Goal: Check status: Check status

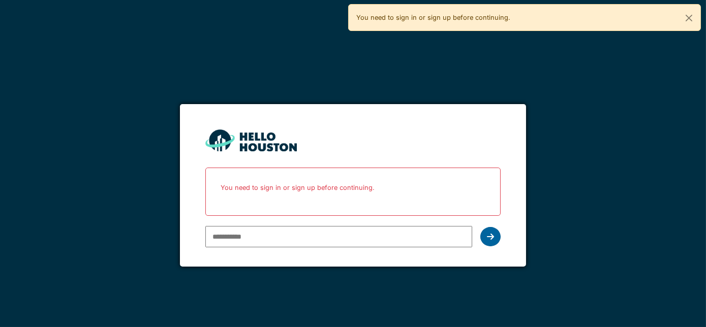
type input "**********"
click at [499, 237] on div at bounding box center [491, 236] width 20 height 19
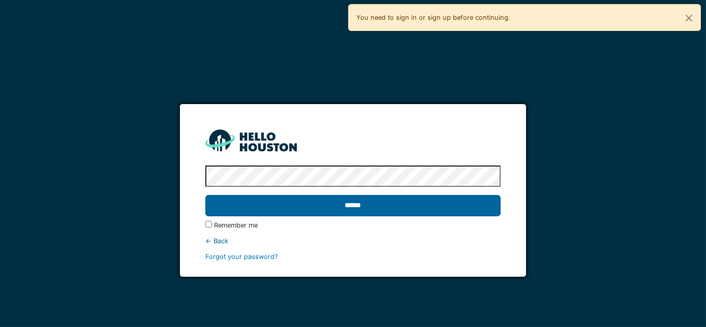
click at [407, 208] on input "******" at bounding box center [353, 205] width 296 height 21
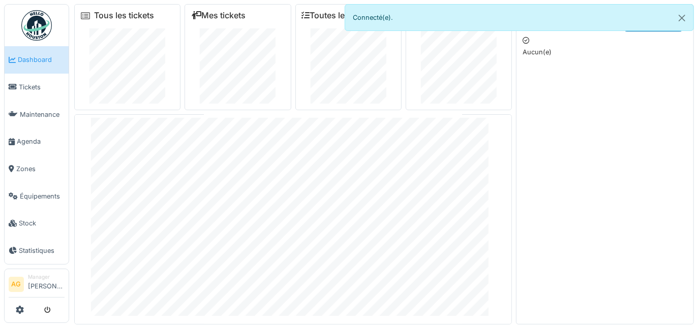
scroll to position [11, 0]
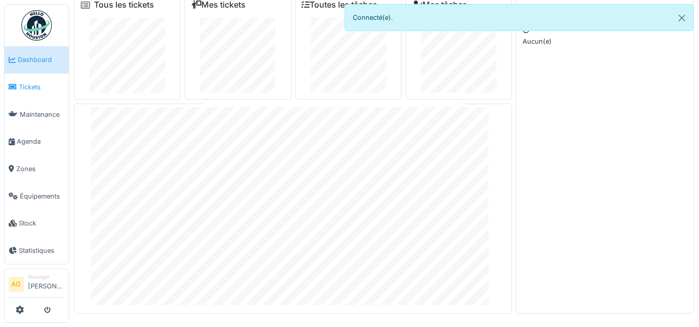
click at [29, 80] on link "Tickets" at bounding box center [37, 87] width 64 height 27
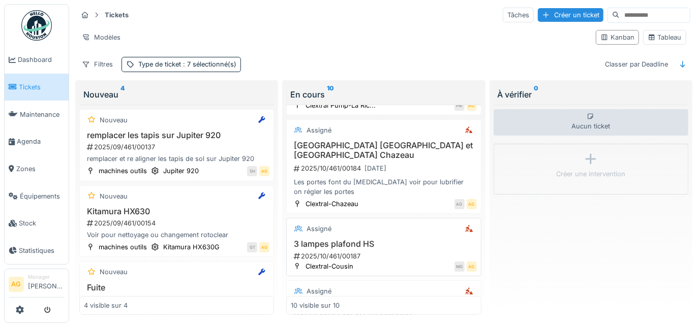
scroll to position [621, 0]
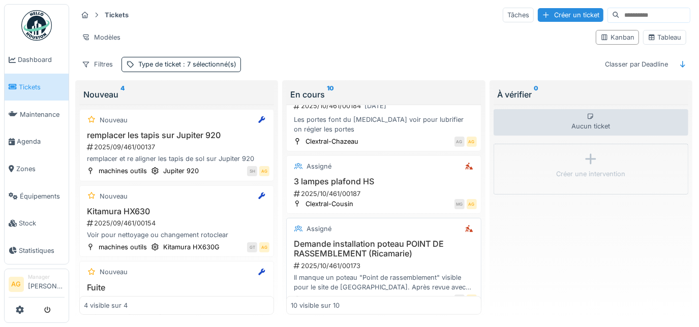
click at [370, 240] on h3 "Demande installation poteau POINT DE RASSEMBLEMENT (Ricamarie)" at bounding box center [384, 249] width 186 height 19
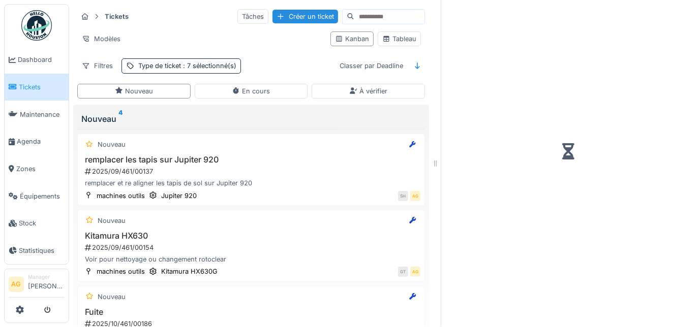
scroll to position [7, 0]
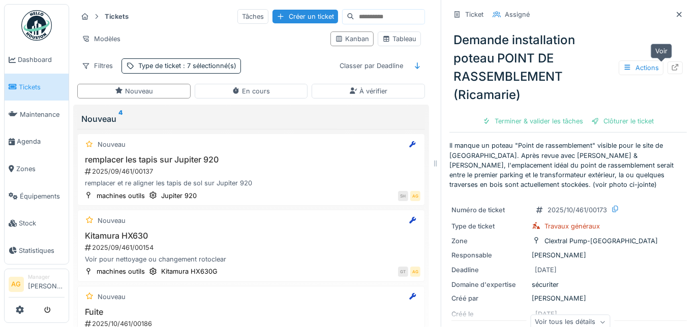
click at [671, 64] on icon at bounding box center [675, 67] width 8 height 7
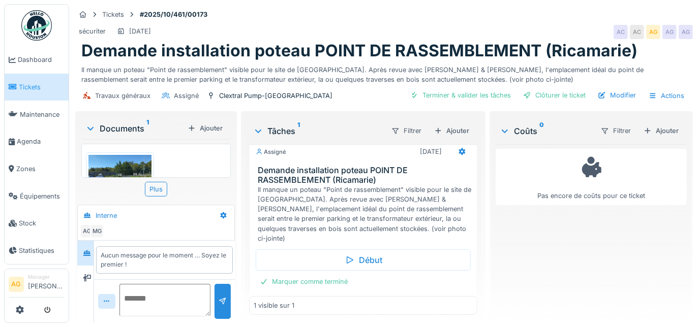
scroll to position [13, 0]
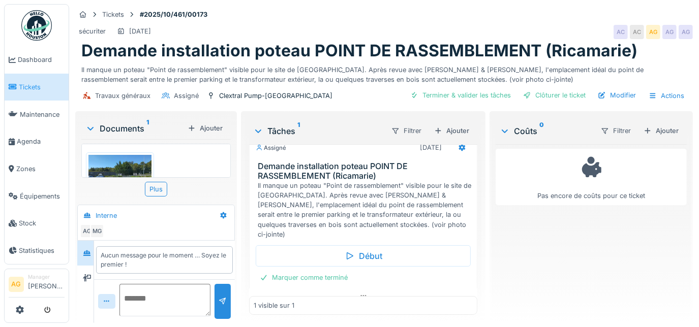
click at [130, 165] on img at bounding box center [119, 178] width 63 height 47
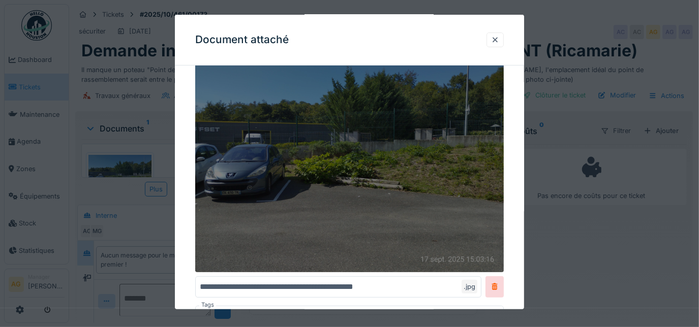
scroll to position [46, 0]
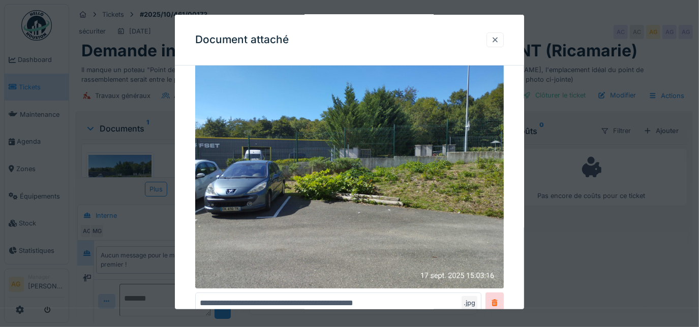
click at [501, 46] on div at bounding box center [495, 40] width 17 height 15
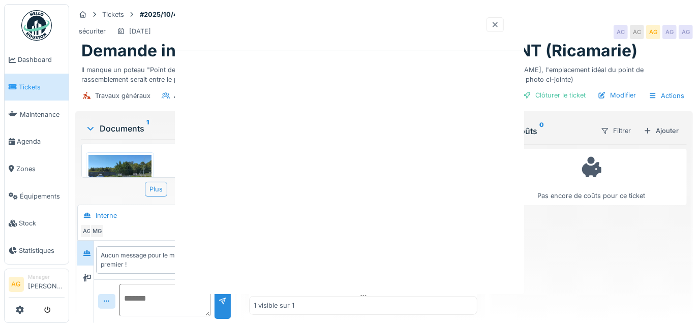
scroll to position [0, 0]
